Goal: Task Accomplishment & Management: Manage account settings

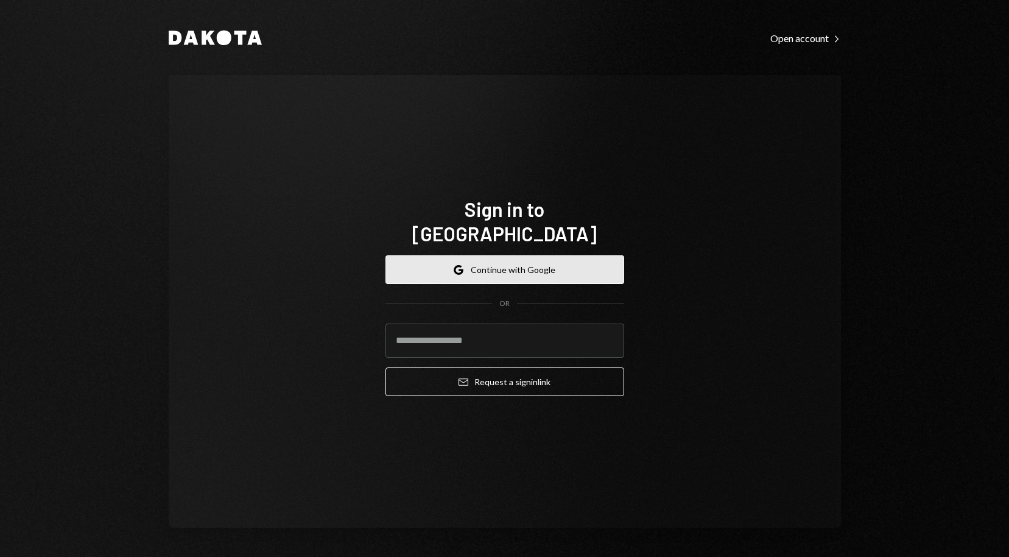
click at [491, 267] on button "Google Continue with Google" at bounding box center [504, 269] width 239 height 29
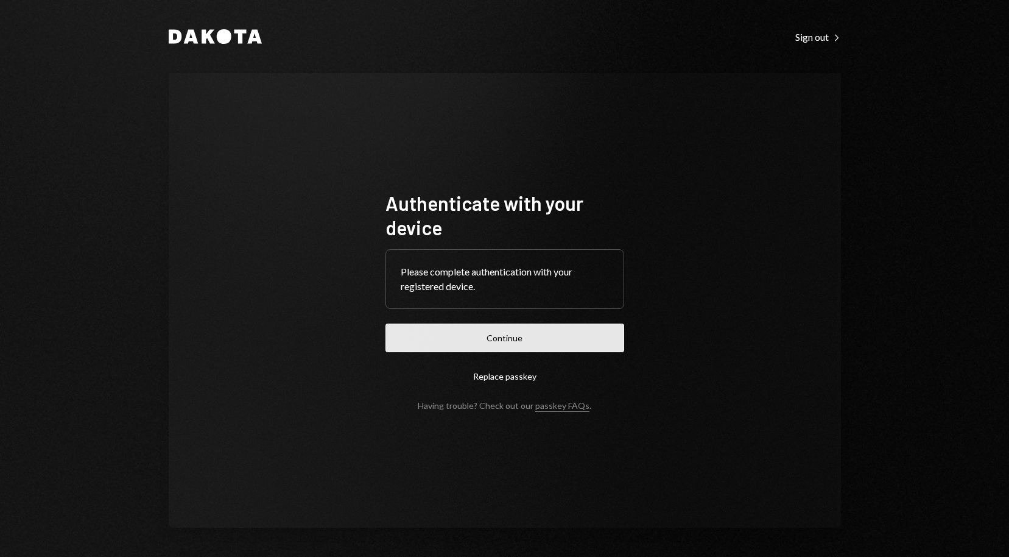
click at [495, 339] on button "Continue" at bounding box center [504, 337] width 239 height 29
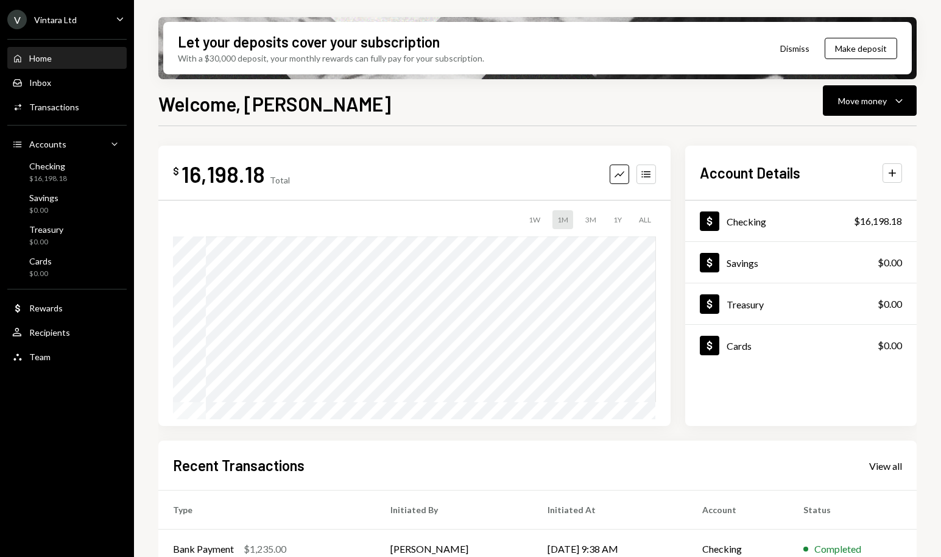
click at [364, 113] on div "Welcome, Phillip Move money Caret Down" at bounding box center [537, 102] width 758 height 27
